Goal: Task Accomplishment & Management: Use online tool/utility

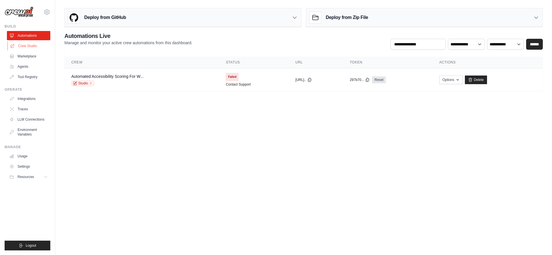
click at [32, 45] on link "Crew Studio" at bounding box center [28, 45] width 43 height 9
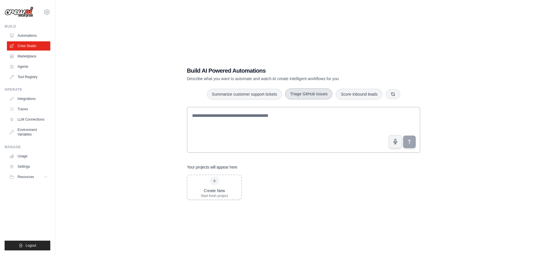
click at [315, 95] on button "Triage GitHub issues" at bounding box center [308, 93] width 47 height 11
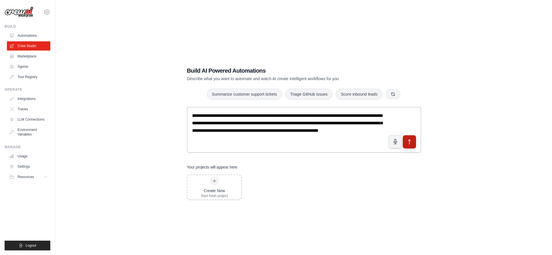
click at [408, 143] on icon "submit" at bounding box center [409, 142] width 6 height 6
click at [29, 107] on link "Traces" at bounding box center [28, 109] width 43 height 9
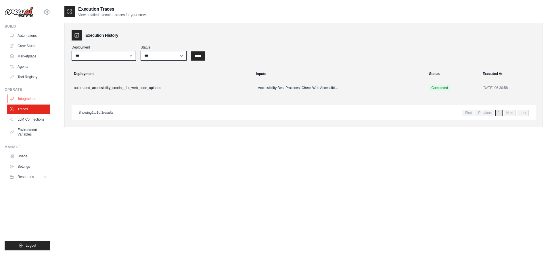
click at [32, 100] on link "Integrations" at bounding box center [28, 98] width 43 height 9
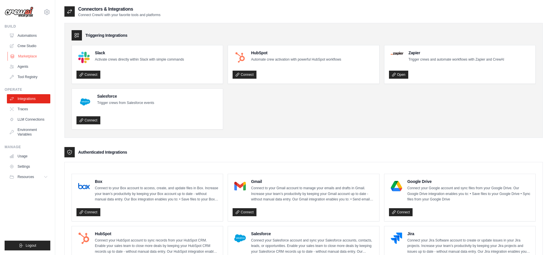
click at [35, 53] on link "Marketplace" at bounding box center [28, 56] width 43 height 9
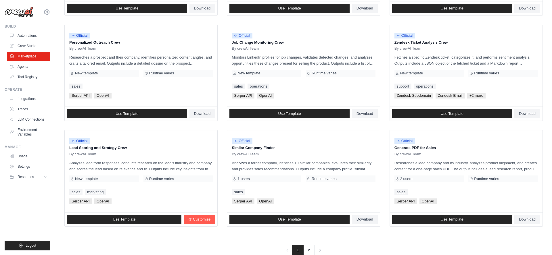
scroll to position [277, 0]
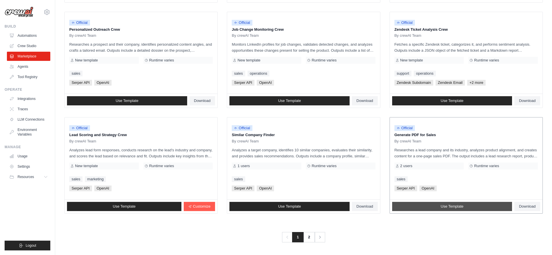
click at [443, 206] on span "Use Template" at bounding box center [451, 206] width 23 height 5
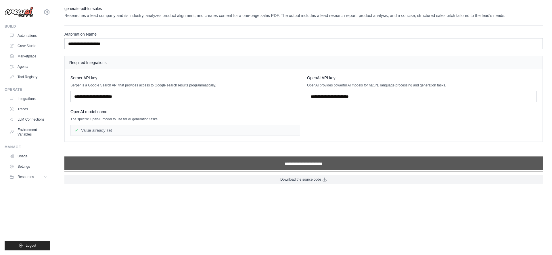
click at [285, 165] on input "**********" at bounding box center [303, 163] width 478 height 13
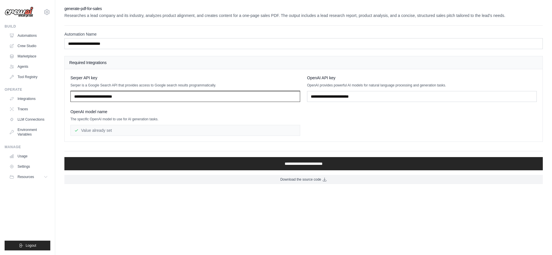
click at [105, 97] on input "text" at bounding box center [185, 96] width 230 height 11
click at [28, 76] on link "Tool Registry" at bounding box center [28, 76] width 43 height 9
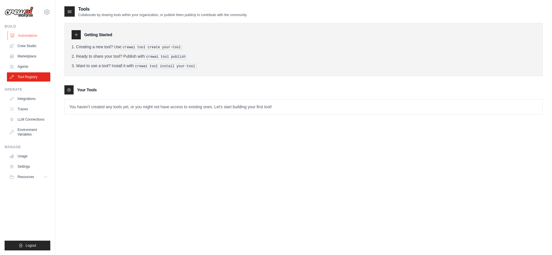
click at [28, 34] on link "Automations" at bounding box center [28, 35] width 43 height 9
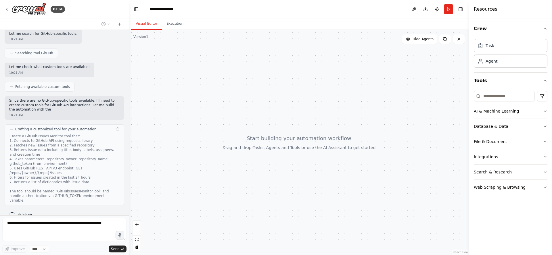
scroll to position [100, 0]
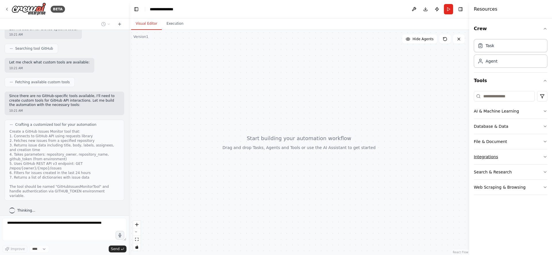
click at [545, 156] on icon "button" at bounding box center [544, 157] width 5 height 5
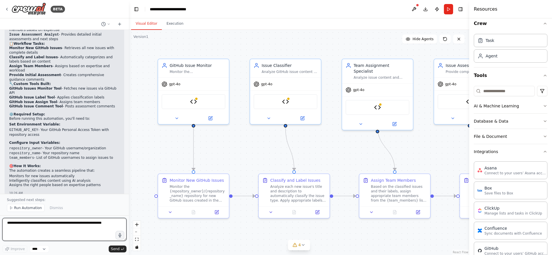
scroll to position [1015, 0]
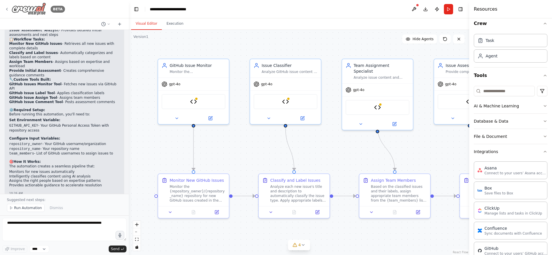
click at [34, 7] on img at bounding box center [28, 9] width 34 height 13
